Goal: Task Accomplishment & Management: Use online tool/utility

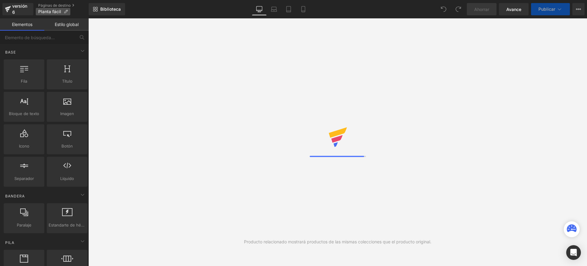
click at [54, 9] on font "Planta fácil" at bounding box center [49, 11] width 23 height 5
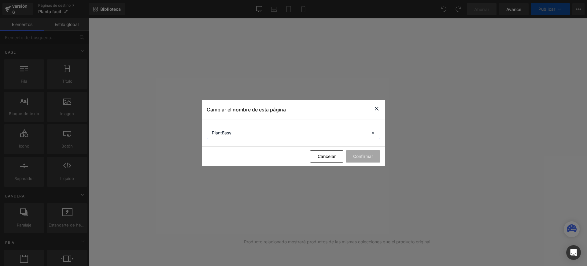
click at [213, 131] on input "PlantEasy" at bounding box center [294, 133] width 174 height 12
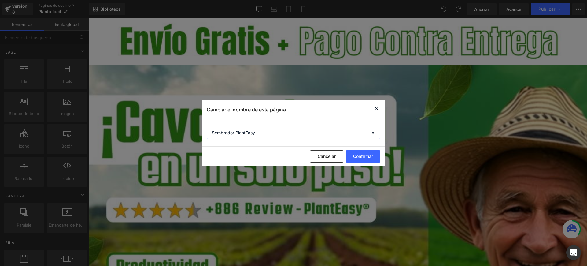
click at [258, 132] on input "Sembrador PlantEasy" at bounding box center [294, 133] width 174 height 12
paste input "®"
type input "Sembrador PlantEasy®"
click at [361, 155] on font "Confirmar" at bounding box center [363, 156] width 20 height 5
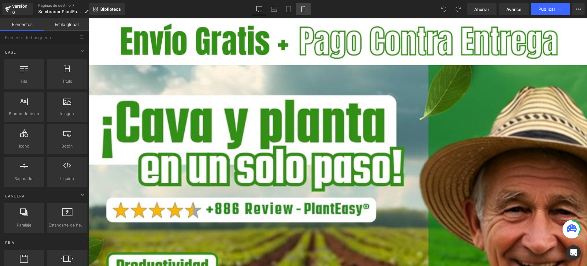
click at [303, 9] on icon at bounding box center [303, 9] width 6 height 6
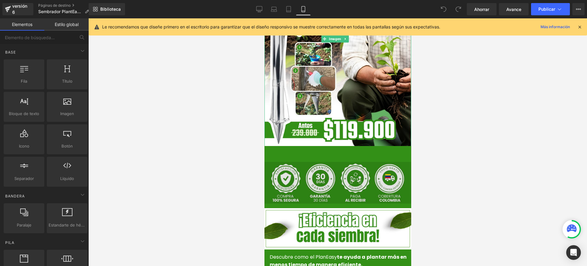
scroll to position [153, 0]
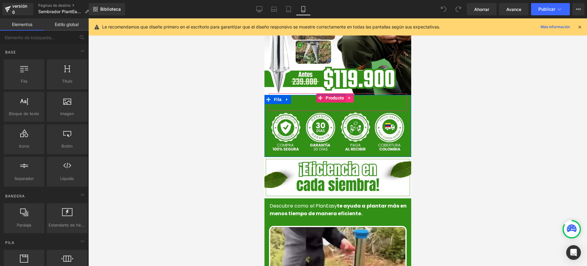
click at [350, 95] on icon at bounding box center [349, 97] width 4 height 5
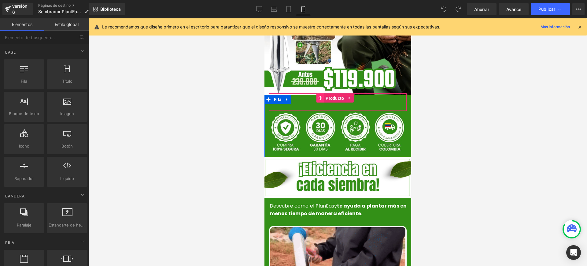
click at [320, 93] on link "Producto" at bounding box center [330, 97] width 29 height 9
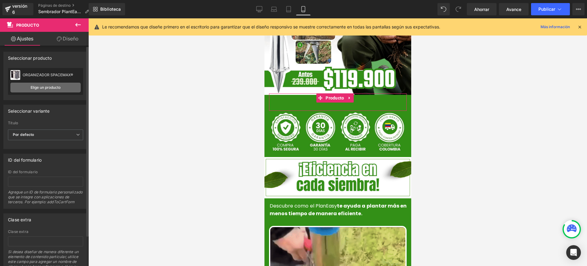
click at [59, 83] on link "Elige un producto" at bounding box center [45, 88] width 70 height 10
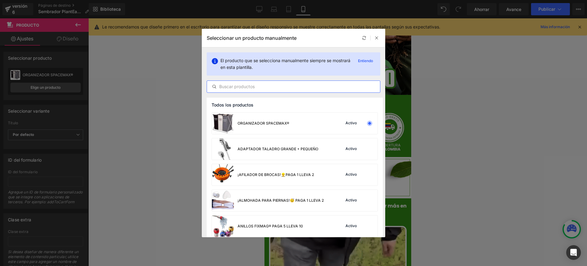
click at [247, 84] on input "text" at bounding box center [293, 86] width 173 height 7
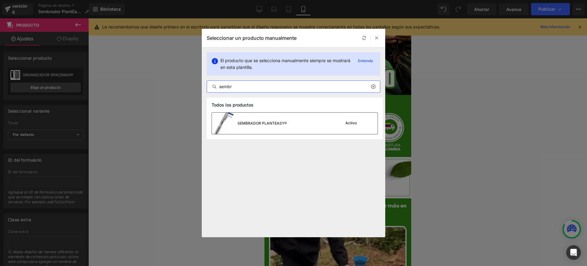
type input "sembr"
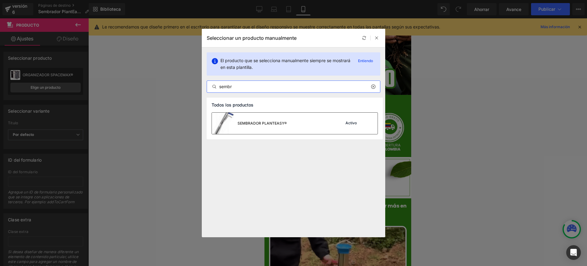
click at [293, 126] on div "SEMBRADOR PLANTEASY® Activo" at bounding box center [295, 123] width 166 height 21
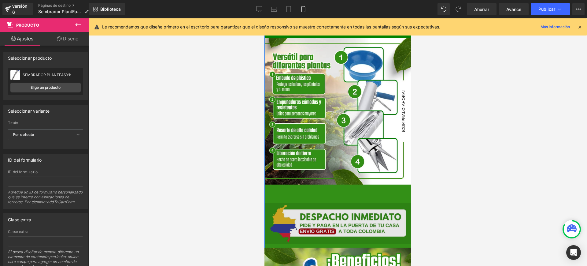
scroll to position [956, 0]
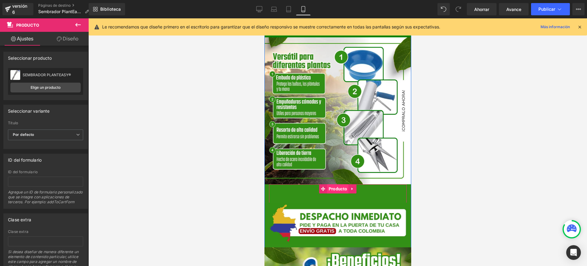
click at [330, 186] on font "Producto" at bounding box center [338, 188] width 18 height 5
click at [59, 88] on font "Elige un producto" at bounding box center [46, 87] width 30 height 5
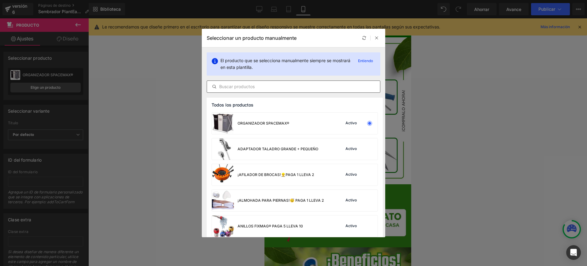
click at [259, 83] on input "text" at bounding box center [293, 86] width 173 height 7
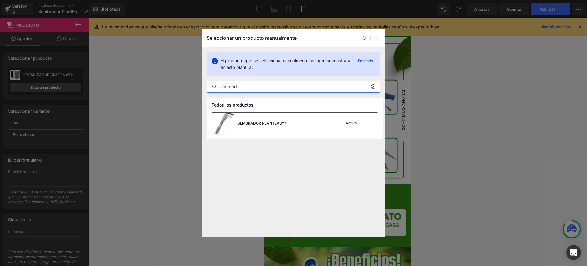
type input "sembrad"
drag, startPoint x: 279, startPoint y: 122, endPoint x: 15, endPoint y: 103, distance: 264.7
click at [279, 122] on font "SEMBRADOR PLANTEASY®" at bounding box center [262, 123] width 49 height 5
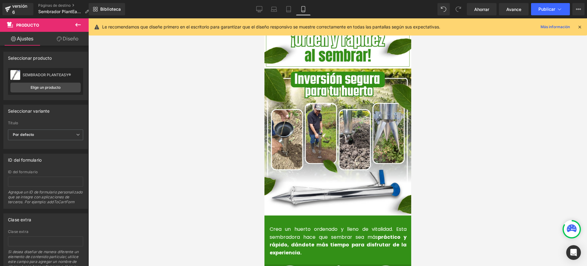
scroll to position [1415, 0]
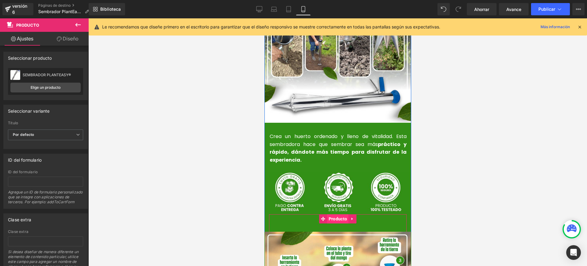
click at [338, 216] on font "Producto" at bounding box center [338, 218] width 18 height 5
click at [63, 83] on link "Elige un producto" at bounding box center [45, 88] width 70 height 10
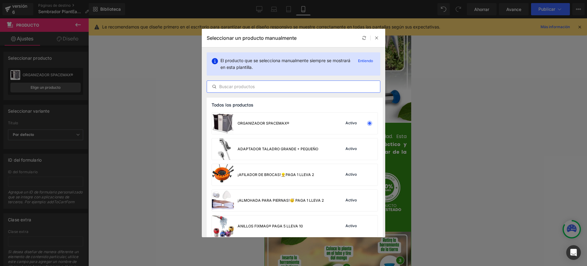
click at [278, 90] on input "text" at bounding box center [293, 86] width 173 height 7
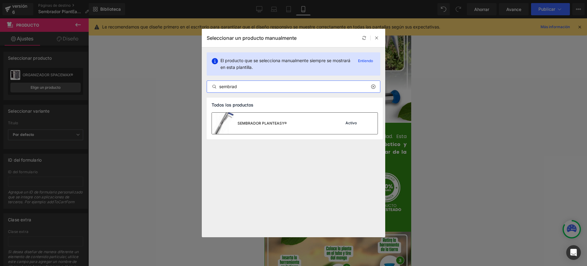
type input "sembrad"
click at [263, 119] on div "SEMBRADOR PLANTEASY®" at bounding box center [249, 123] width 75 height 21
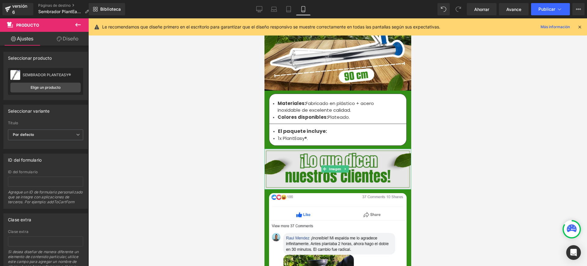
scroll to position [2065, 0]
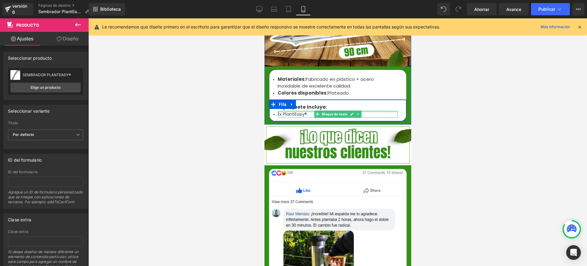
click at [280, 111] on div at bounding box center [338, 112] width 120 height 2
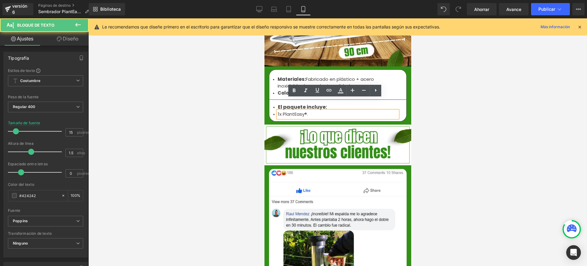
click at [280, 111] on div "1x PlantEasy®." at bounding box center [338, 114] width 120 height 7
click at [280, 111] on font "1x PlantEasy®." at bounding box center [293, 114] width 30 height 6
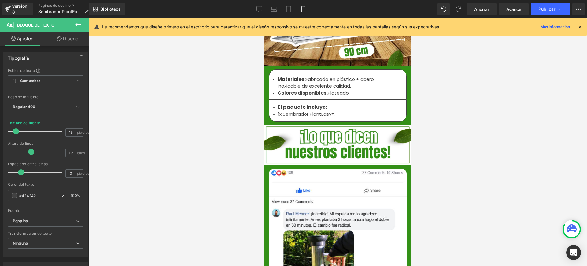
click at [467, 118] on div at bounding box center [337, 141] width 499 height 247
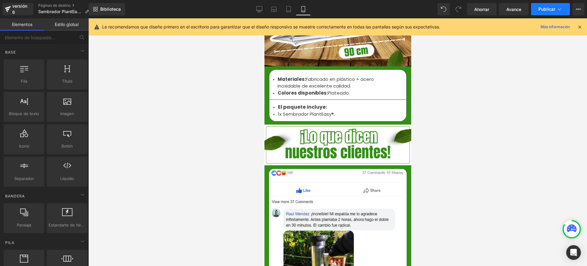
click at [563, 8] on button "Publicar" at bounding box center [550, 9] width 39 height 12
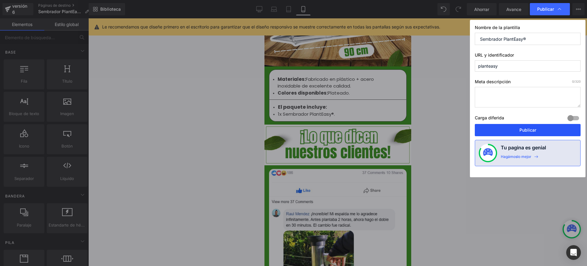
click at [533, 129] on font "Publicar" at bounding box center [528, 129] width 17 height 5
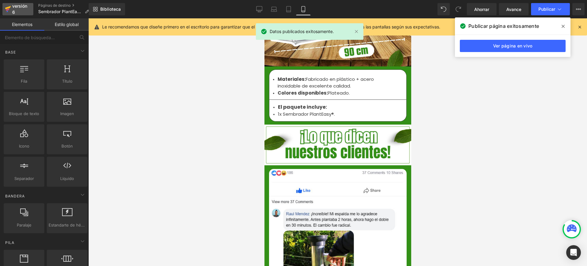
click at [16, 7] on font "versión 6" at bounding box center [19, 8] width 15 height 11
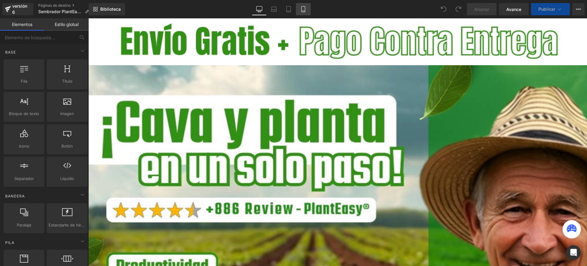
click at [305, 9] on icon at bounding box center [303, 9] width 3 height 6
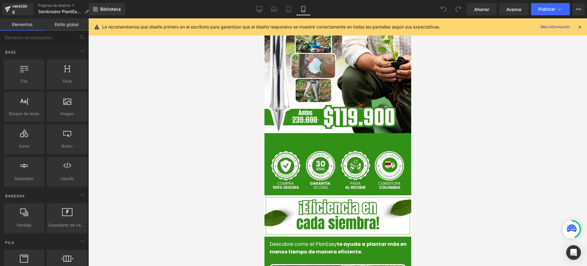
scroll to position [191, 0]
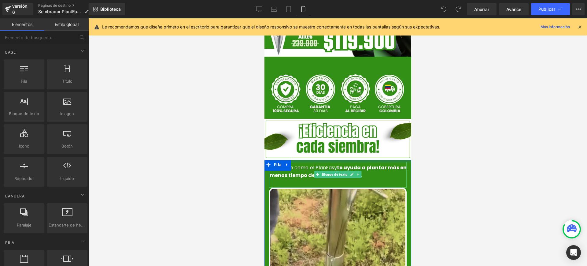
click at [313, 164] on font "Descubre como el PlanEasy" at bounding box center [302, 167] width 67 height 7
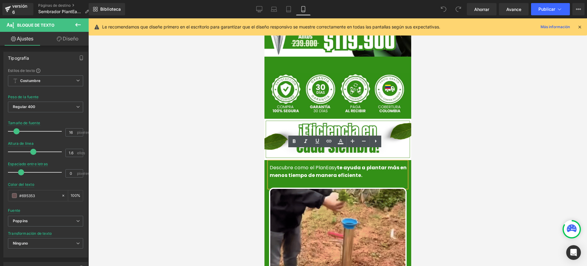
click at [314, 164] on font "Descubre como el PlanEasy" at bounding box center [302, 167] width 67 height 7
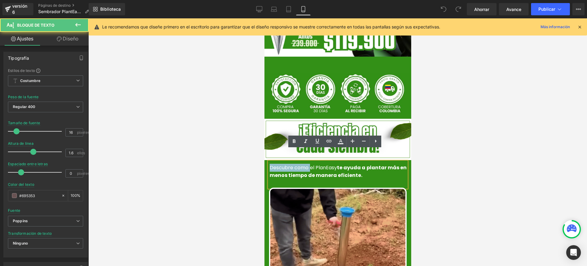
drag, startPoint x: 308, startPoint y: 155, endPoint x: 256, endPoint y: 148, distance: 52.3
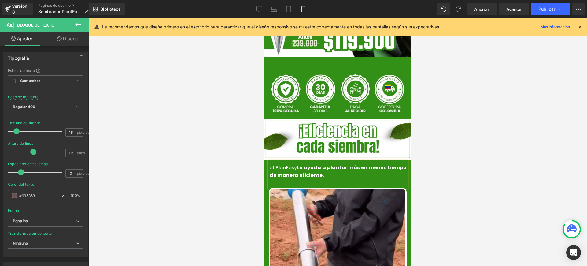
click at [270, 164] on font "el PlanEasy" at bounding box center [282, 167] width 27 height 7
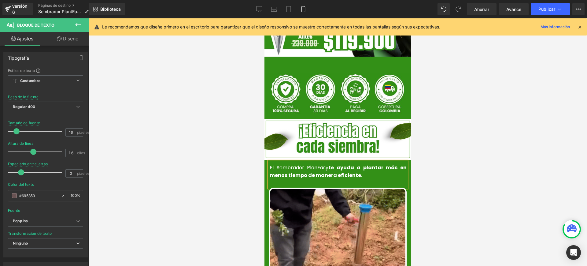
click at [326, 164] on font "El Sembrador PlanEasy" at bounding box center [298, 167] width 59 height 7
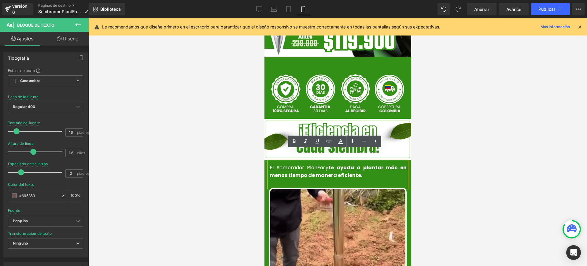
click at [459, 228] on div at bounding box center [337, 141] width 499 height 247
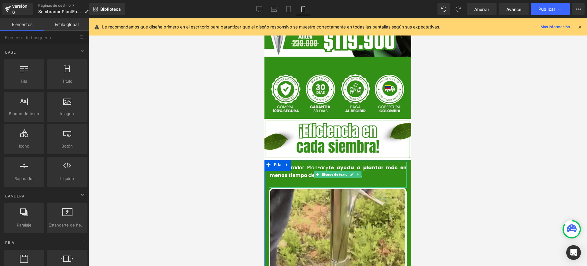
click at [326, 164] on font "El Sembrador PlanEasy" at bounding box center [298, 167] width 59 height 7
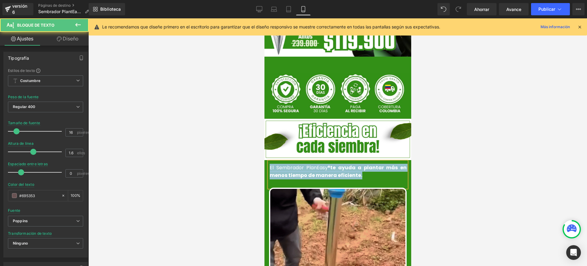
drag, startPoint x: 320, startPoint y: 154, endPoint x: 267, endPoint y: 157, distance: 53.3
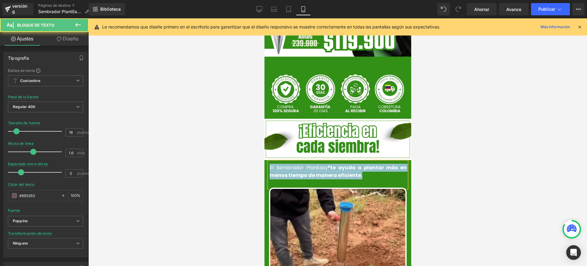
click at [269, 164] on p "El Sembrador PlanEasy® te ayuda a plantar más en menos tiempo de manera eficien…" at bounding box center [337, 172] width 137 height 16
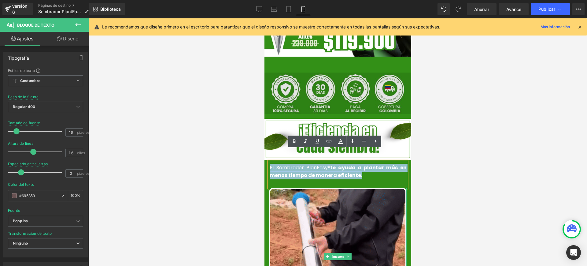
copy font "El Sembrador PlanEasy® te ayuda a plantar más en menos tiempo de manera eficien…"
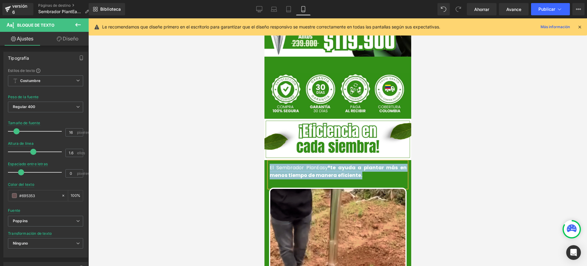
click at [339, 164] on font "te ayuda a plantar más en menos tiempo de manera eficiente." at bounding box center [337, 171] width 137 height 15
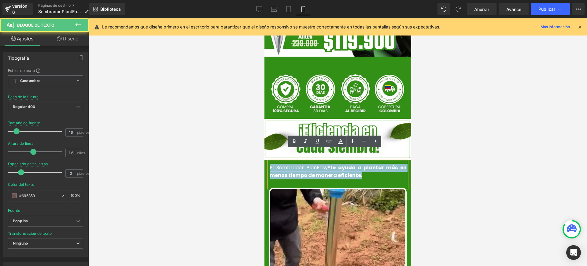
click at [329, 164] on font "El Sembrador PlanEasy®" at bounding box center [299, 167] width 61 height 7
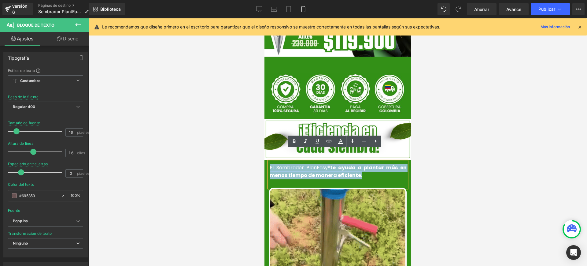
drag, startPoint x: 333, startPoint y: 161, endPoint x: 339, endPoint y: 162, distance: 6.1
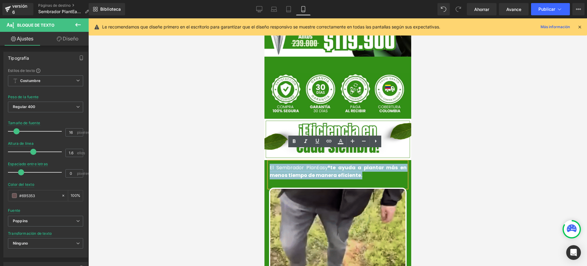
click at [334, 164] on font "te ayuda a plantar más en menos tiempo de manera eficiente." at bounding box center [337, 171] width 137 height 15
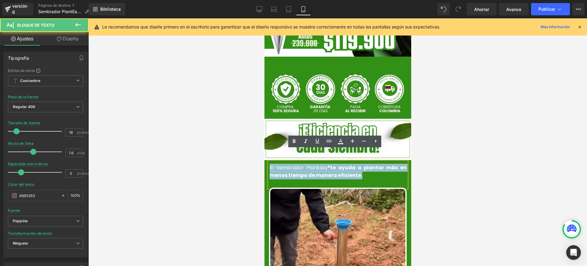
click at [357, 165] on p "El Sembrador PlanEasy® te ayuda a plantar más en menos tiempo de manera eficien…" at bounding box center [337, 172] width 137 height 16
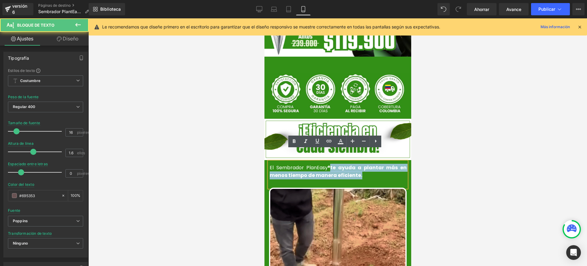
drag, startPoint x: 339, startPoint y: 159, endPoint x: 360, endPoint y: 170, distance: 24.2
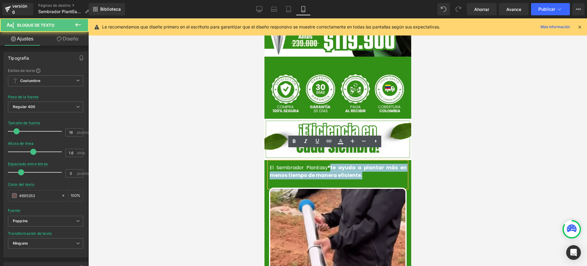
click at [360, 170] on div "El Sembrador PlanEasy® te ayuda a plantar más en menos tiempo de manera eficien…" at bounding box center [338, 175] width 138 height 26
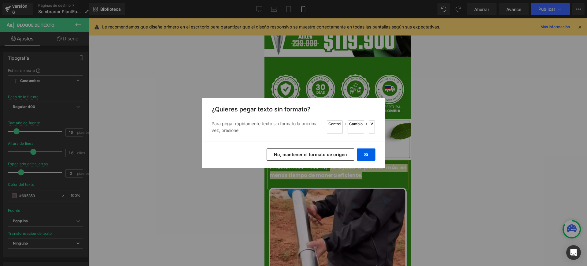
click at [340, 154] on font "No, mantener el formato de origen" at bounding box center [310, 154] width 73 height 5
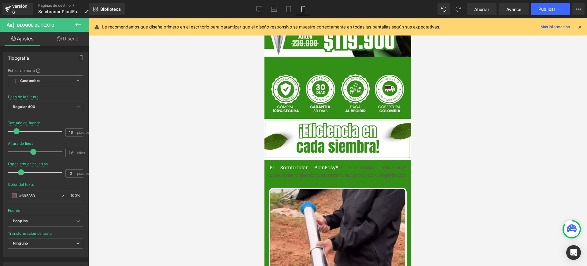
click at [451, 178] on div at bounding box center [337, 141] width 499 height 247
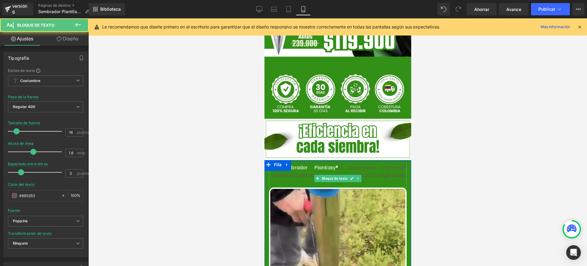
drag, startPoint x: 338, startPoint y: 155, endPoint x: 377, endPoint y: 174, distance: 43.1
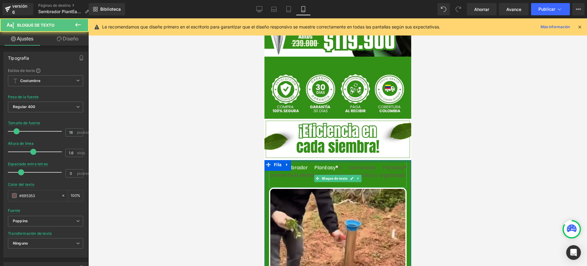
click at [377, 173] on p "El Sembrador PlanEasy® El Sembrador PlanEasy® convierte la siembra en una tarea…" at bounding box center [337, 172] width 137 height 16
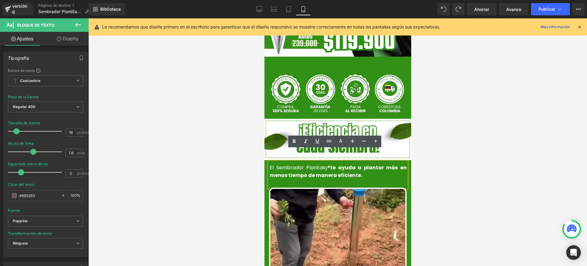
click at [336, 164] on font "te ayuda a plantar más en menos tiempo de manera eficiente." at bounding box center [337, 171] width 137 height 15
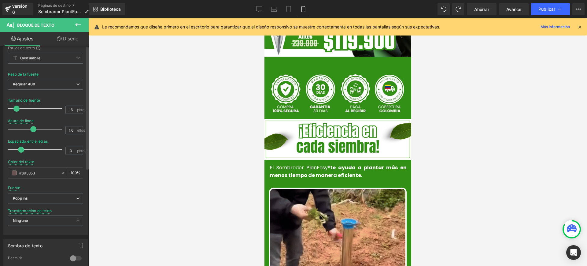
scroll to position [0, 0]
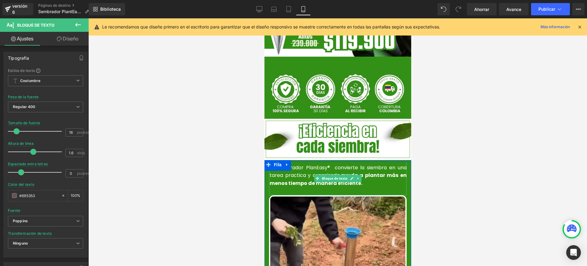
click at [382, 174] on p "El Sembrador PlanEasy® convierte la siembra en una tarea practica y organizada.…" at bounding box center [337, 176] width 137 height 24
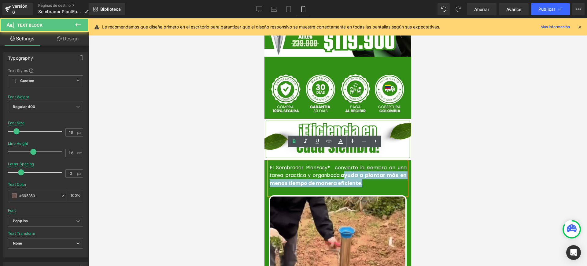
drag, startPoint x: 350, startPoint y: 173, endPoint x: 353, endPoint y: 176, distance: 4.2
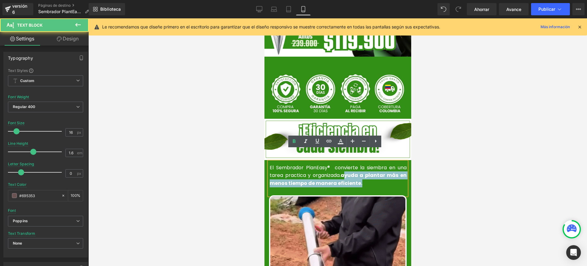
click at [353, 176] on div "El Sembrador PlanEasy® convierte la siembra en una tarea practica y organizada.…" at bounding box center [338, 179] width 138 height 34
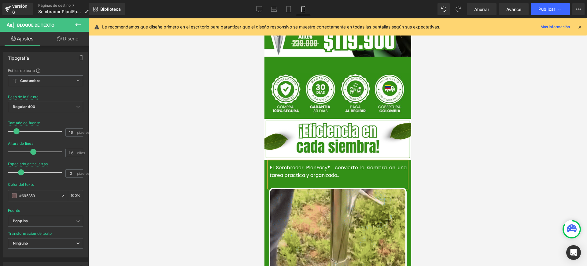
click at [341, 164] on p "El Sembrador PlanEasy® convierte la siembra en una tarea practica y organizada.…" at bounding box center [337, 172] width 137 height 16
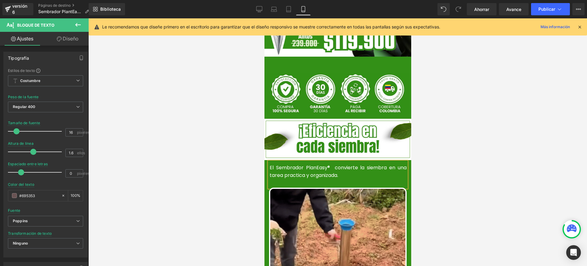
click at [328, 164] on font "El Sembrador PlanEasy® convierte la siembra en una tarea practica y organizada." at bounding box center [337, 171] width 137 height 15
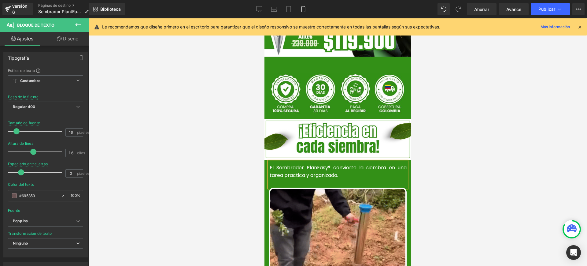
click at [344, 165] on p "El Sembrador PlanEasy® convierte la siembra en una tarea practica y organizada." at bounding box center [337, 172] width 137 height 16
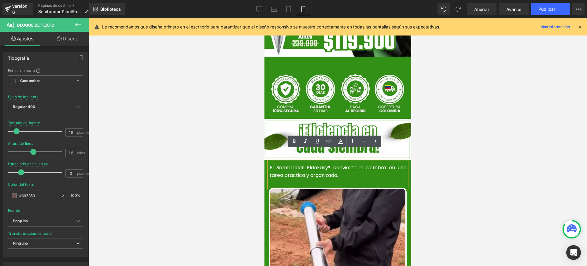
click at [460, 178] on div at bounding box center [337, 141] width 499 height 247
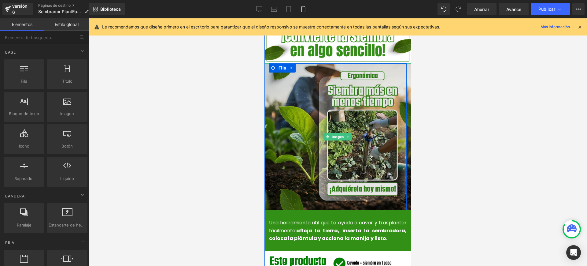
scroll to position [612, 0]
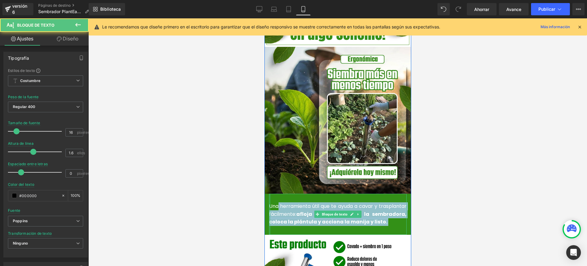
drag, startPoint x: 276, startPoint y: 193, endPoint x: 267, endPoint y: 192, distance: 9.0
click at [269, 194] on div "Una herramienta útil que te ayuda a cavar y trasplantar fácilmente: afloja la t…" at bounding box center [338, 214] width 138 height 41
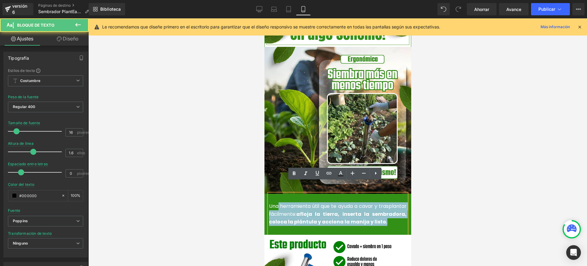
click at [288, 202] on font "Una herramienta útil que te ayuda a cavar y trasplantar fácilmente:" at bounding box center [338, 209] width 138 height 15
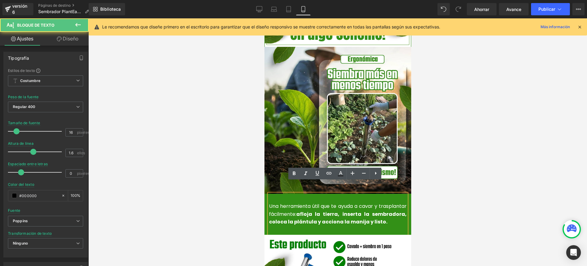
drag, startPoint x: 277, startPoint y: 196, endPoint x: 287, endPoint y: 217, distance: 23.4
click at [276, 202] on font "Una herramienta útil que te ayuda a cavar y trasplantar fácilmente:" at bounding box center [338, 209] width 138 height 15
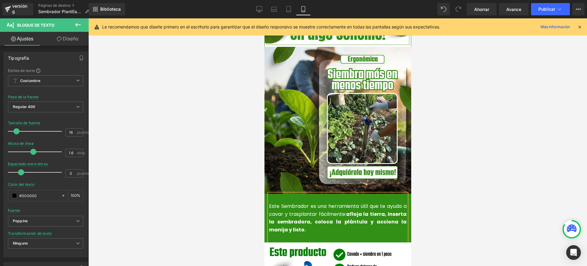
click at [298, 221] on div "Este Sembrador es una herramienta útil que te ayuda a cavar y trasplantar fácil…" at bounding box center [338, 218] width 138 height 49
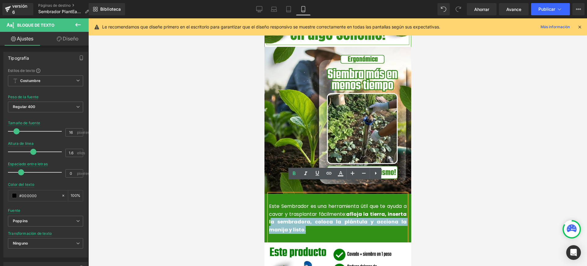
drag, startPoint x: 287, startPoint y: 218, endPoint x: 267, endPoint y: 213, distance: 20.1
click at [269, 213] on p "Este Sembrador es una herramienta útil que te ayuda a cavar y trasplantar fácil…" at bounding box center [338, 217] width 138 height 31
click at [292, 220] on p "Este Sembrador es una herramienta útil que te ayuda a cavar y trasplantar fácil…" at bounding box center [338, 217] width 138 height 31
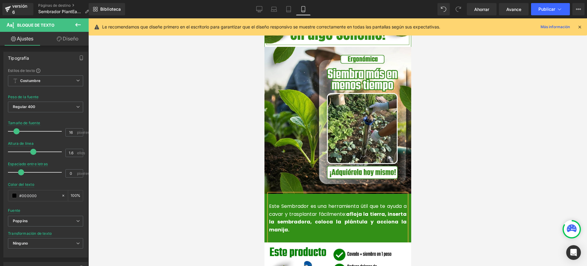
click at [480, 226] on div at bounding box center [337, 141] width 499 height 247
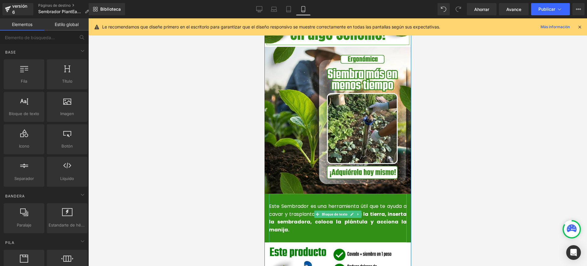
drag, startPoint x: 378, startPoint y: 202, endPoint x: 382, endPoint y: 208, distance: 6.9
click at [377, 210] on font "afloja la tierra, inserta la sembradora, coloca la plántula y acciona la manija." at bounding box center [338, 221] width 138 height 23
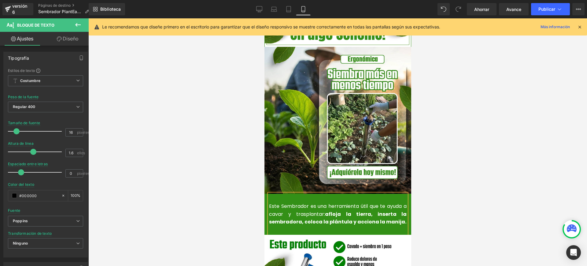
click at [400, 211] on p "Este Sembrador es una herramienta útil que te ayuda a cavar y trasplantar: aflo…" at bounding box center [338, 214] width 138 height 24
click at [446, 199] on div at bounding box center [337, 141] width 499 height 247
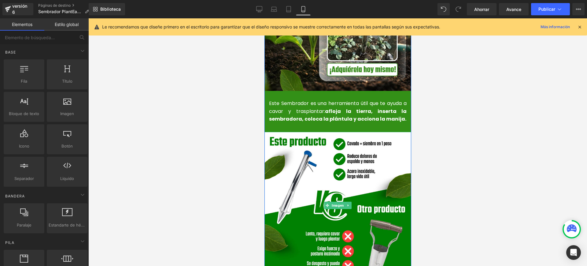
scroll to position [726, 0]
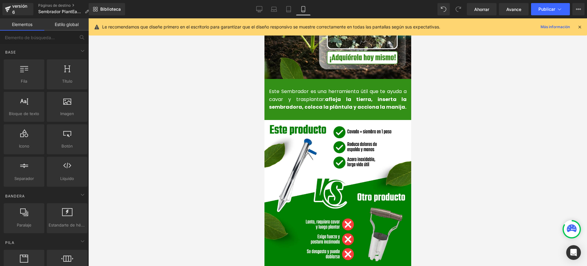
click at [449, 180] on div at bounding box center [337, 141] width 499 height 247
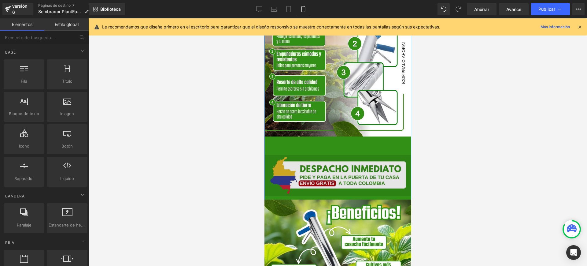
scroll to position [1071, 0]
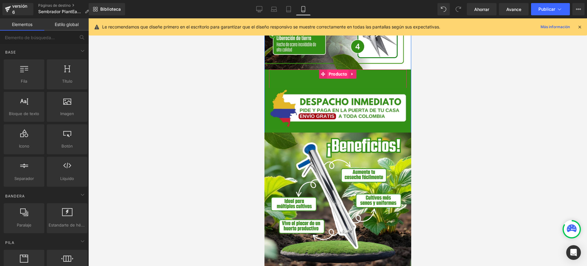
click at [329, 72] on font "Producto" at bounding box center [338, 74] width 18 height 5
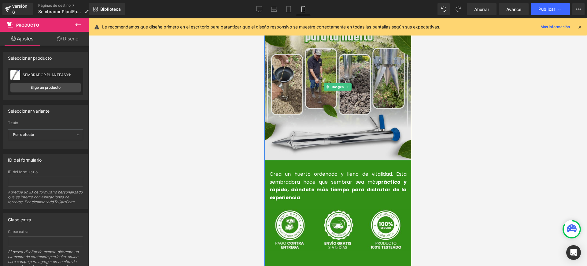
scroll to position [1415, 0]
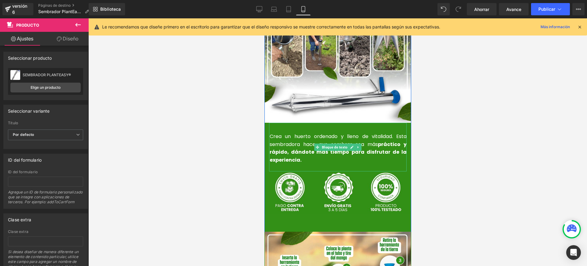
click at [362, 133] on font "Crea un huerto ordenado y lleno de vitalidad. Esta sembradora hace que sembrar …" at bounding box center [337, 140] width 137 height 15
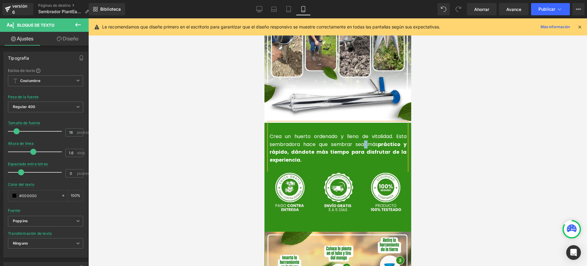
click at [365, 135] on font "Crea un huerto ordenado y lleno de vitalidad. Esta sembradora hace que sembrar …" at bounding box center [337, 140] width 137 height 15
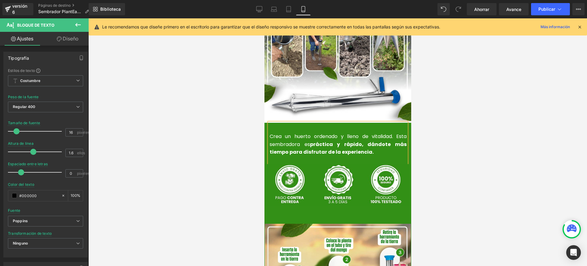
click at [361, 141] on font "práctica y rápido, dándote más tiempo para disfrutar de la experiencia." at bounding box center [337, 148] width 137 height 15
click at [349, 141] on p "Crea un huerto ordenado y lleno de vitalidad. Esta sembradora es práctica, dánd…" at bounding box center [337, 144] width 137 height 24
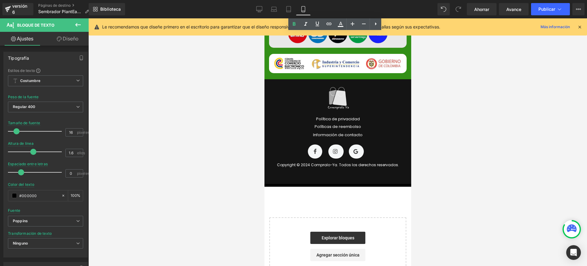
scroll to position [2551, 0]
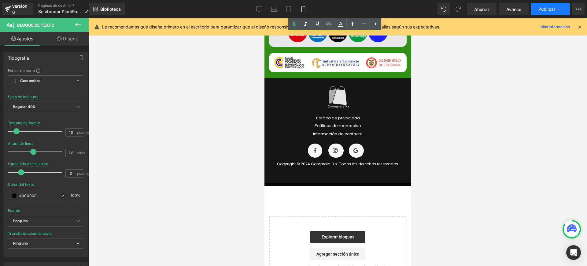
click at [561, 7] on icon at bounding box center [560, 9] width 6 height 6
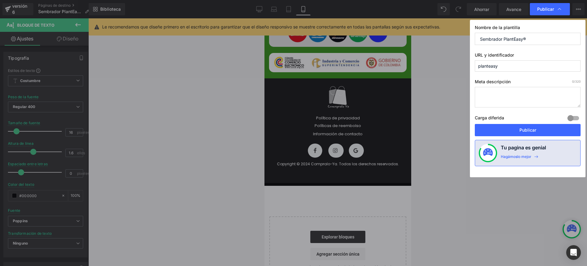
click at [521, 131] on font "Publicar" at bounding box center [528, 129] width 17 height 5
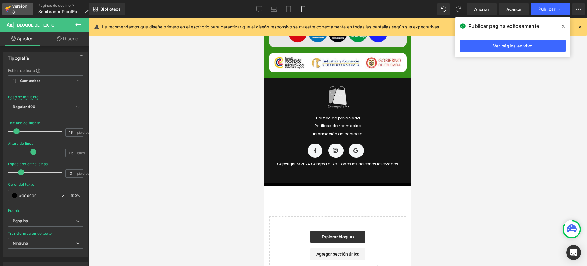
click at [20, 11] on div "versión 6" at bounding box center [20, 9] width 19 height 14
